Goal: Find specific page/section: Find specific page/section

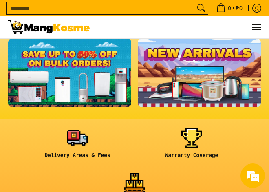
scroll to position [0, 253]
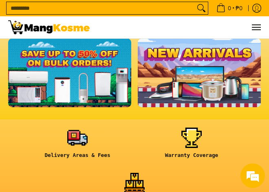
click at [74, 83] on link at bounding box center [69, 72] width 123 height 69
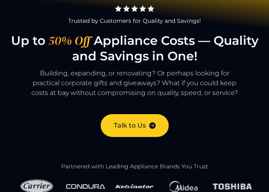
scroll to position [41, 0]
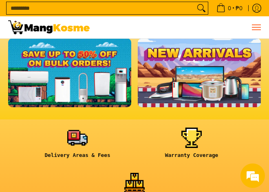
click at [252, 27] on span "Menu" at bounding box center [256, 27] width 10 height 0
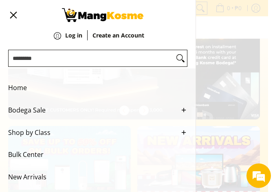
click at [181, 111] on icon "Main Menu" at bounding box center [183, 109] width 7 height 7
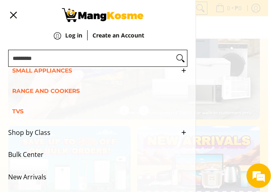
scroll to position [0, 785]
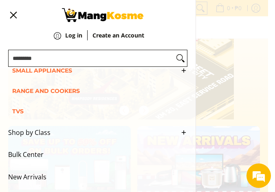
click at [180, 74] on icon "Main Menu" at bounding box center [183, 70] width 7 height 7
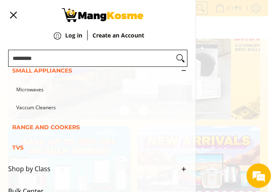
click at [180, 74] on icon "Main Menu" at bounding box center [183, 70] width 7 height 7
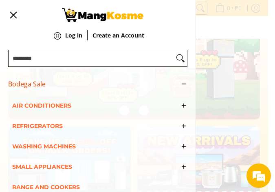
scroll to position [0, 0]
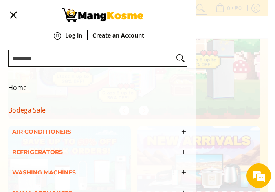
click at [180, 112] on icon "Main Menu" at bounding box center [183, 109] width 7 height 7
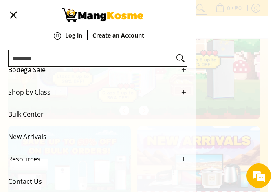
scroll to position [41, 0]
click at [38, 122] on span "Bulk Center" at bounding box center [91, 114] width 167 height 22
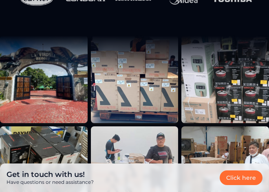
scroll to position [244, 0]
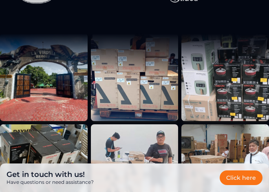
click at [234, 176] on link "Click here" at bounding box center [241, 177] width 43 height 15
